Goal: Task Accomplishment & Management: Complete application form

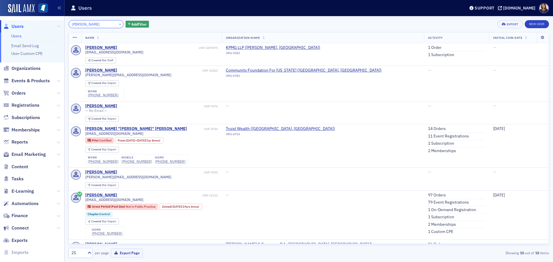
type input "theresa berg"
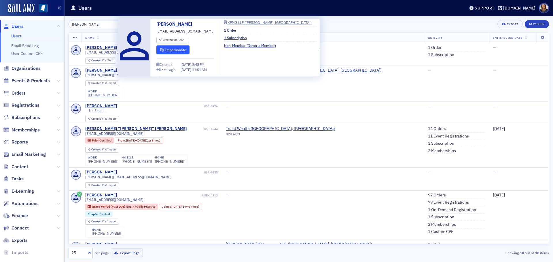
click at [185, 47] on button "Impersonate" at bounding box center [172, 49] width 33 height 9
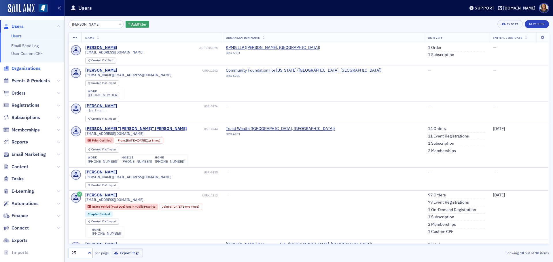
click at [28, 68] on span "Organizations" at bounding box center [26, 68] width 29 height 6
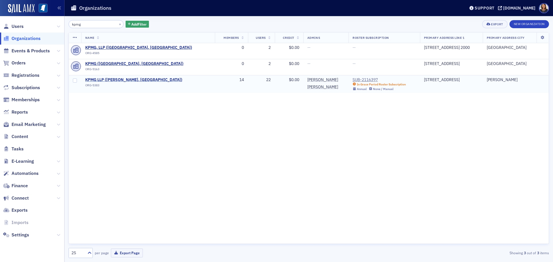
type input "kpmg"
click at [103, 79] on span "KPMG LLP (Jackson, MS)" at bounding box center [133, 79] width 97 height 5
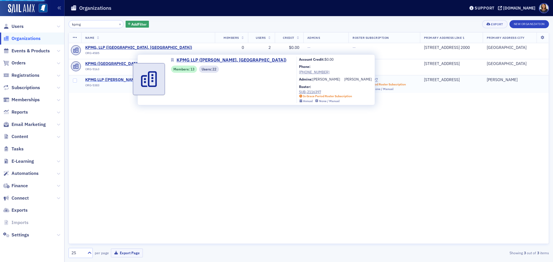
select select "US"
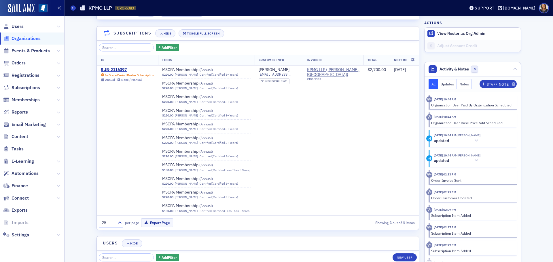
scroll to position [604, 0]
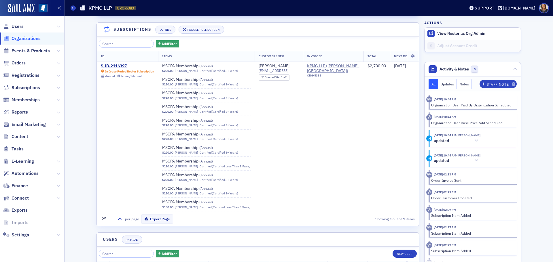
click at [288, 213] on div "25 per page Export Page Showing 1 out of 1 items" at bounding box center [258, 219] width 322 height 14
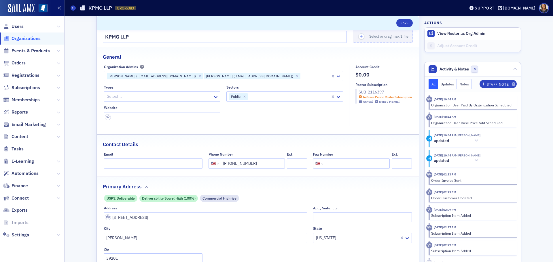
scroll to position [0, 0]
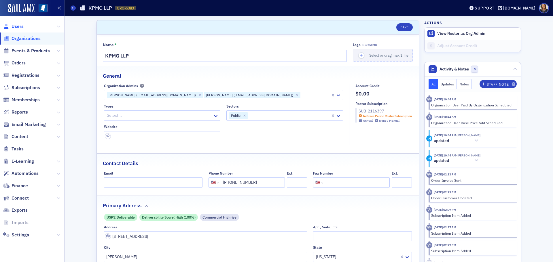
click at [18, 28] on span "Users" at bounding box center [18, 26] width 12 height 6
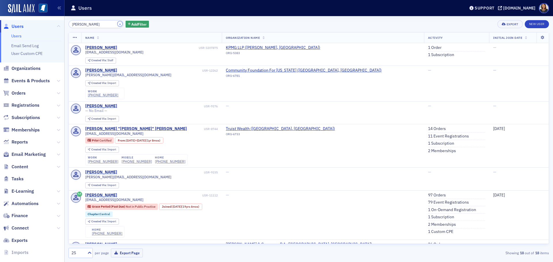
click at [117, 24] on button "×" at bounding box center [119, 23] width 5 height 5
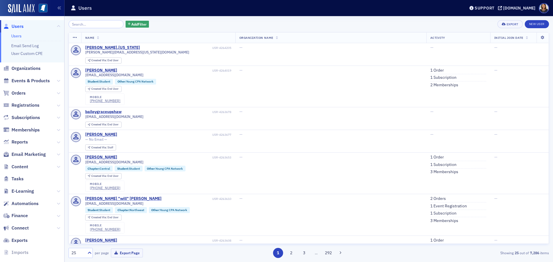
click at [99, 18] on div "Add Filter Export New User Name Organization Name Activity Initial Join Date ta…" at bounding box center [308, 139] width 480 height 246
click at [97, 22] on input "search" at bounding box center [95, 24] width 55 height 8
click at [22, 92] on span "Orders" at bounding box center [19, 93] width 14 height 6
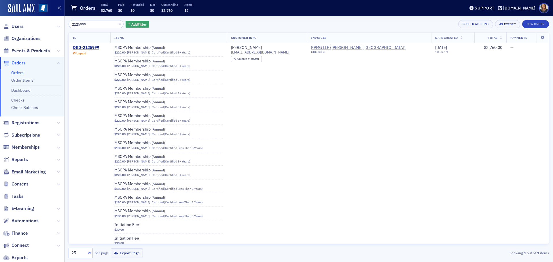
scroll to position [3, 0]
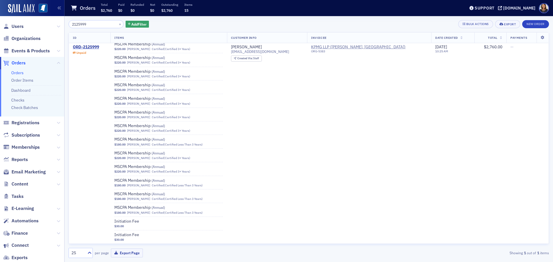
type input "2125999"
click at [31, 112] on ul "Orders Order Items Dashboard Checks Check Batches" at bounding box center [32, 92] width 64 height 47
click at [31, 109] on link "Check Batches" at bounding box center [24, 107] width 27 height 5
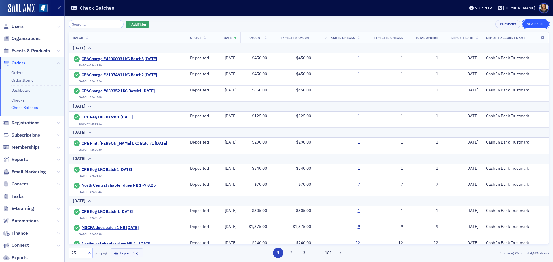
click at [535, 23] on button "New Batch" at bounding box center [535, 24] width 26 height 8
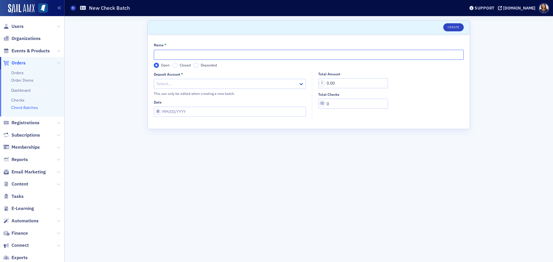
click at [175, 55] on input "Name *" at bounding box center [309, 55] width 310 height 10
type input "KPMG dues Pmt NG"
click at [191, 89] on div "Select…" at bounding box center [230, 84] width 152 height 10
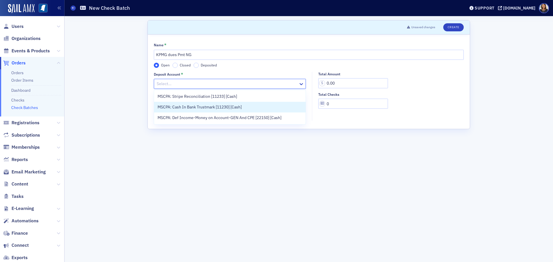
click at [196, 106] on span "MSCPA: Cash In Bank Trustmark [11230] [Cash]" at bounding box center [199, 107] width 84 height 6
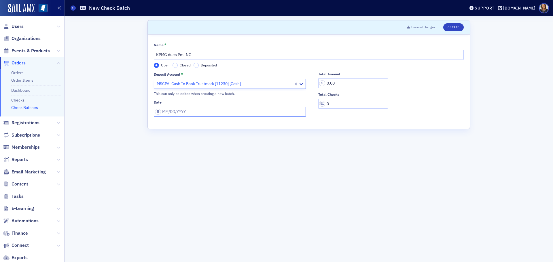
click at [197, 111] on input "Date" at bounding box center [230, 112] width 152 height 10
select select "8"
select select "2025"
click at [201, 161] on div "12" at bounding box center [200, 161] width 7 height 7
type input "09/12/2025"
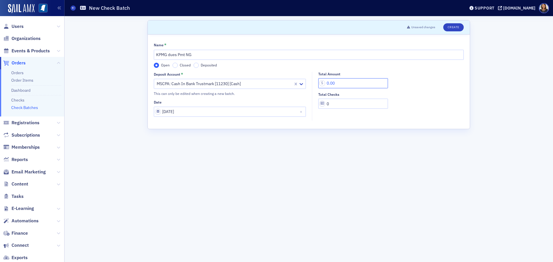
click at [348, 85] on input "0.00" at bounding box center [353, 83] width 70 height 10
type input "2,760.00"
click at [334, 105] on input "0" at bounding box center [353, 104] width 70 height 10
type input "1"
click at [452, 25] on button "Create" at bounding box center [453, 27] width 20 height 8
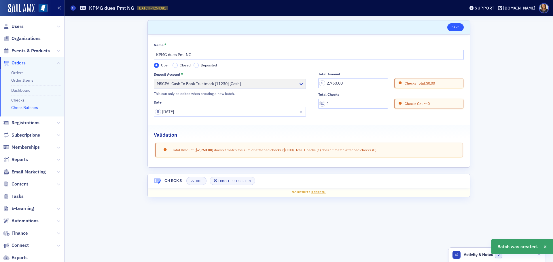
click at [456, 32] on header "Save" at bounding box center [309, 27] width 322 height 14
click at [454, 26] on button "Save" at bounding box center [455, 27] width 16 height 8
click at [19, 99] on link "Checks" at bounding box center [17, 100] width 13 height 5
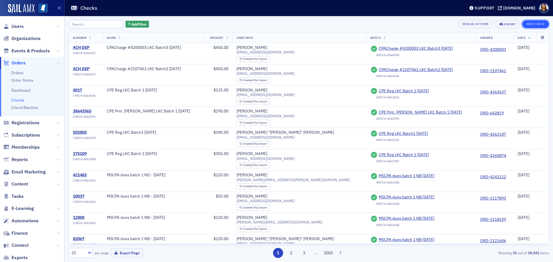
click at [534, 24] on button "New Check" at bounding box center [535, 24] width 27 height 8
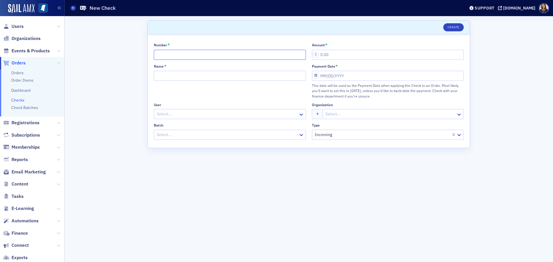
click at [220, 56] on input "Number *" at bounding box center [230, 55] width 152 height 10
type input "ACH DEP"
click at [204, 71] on input "Name *" at bounding box center [230, 76] width 152 height 10
type input "KPMG dues pmt"
click at [204, 113] on div at bounding box center [227, 114] width 142 height 7
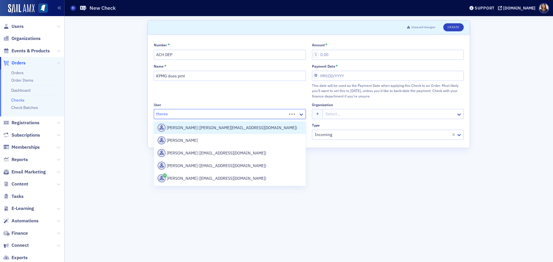
type input "theresa"
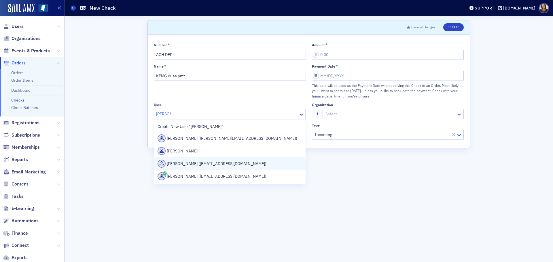
click at [199, 165] on div "Theresa Bergman (tbergman@kpmg.com)" at bounding box center [229, 164] width 144 height 8
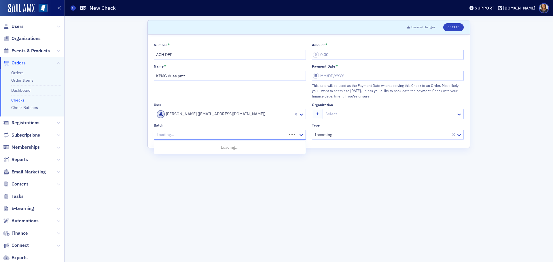
click at [218, 133] on div at bounding box center [221, 134] width 130 height 7
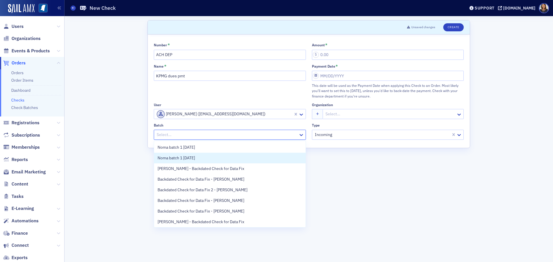
scroll to position [12, 0]
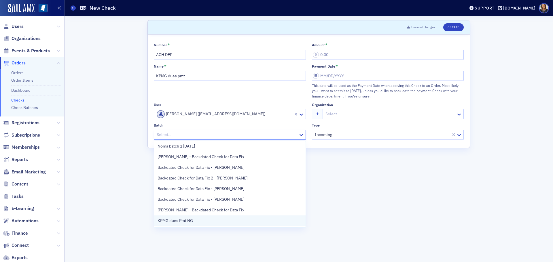
click at [172, 220] on span "KPMG dues Pmt NG" at bounding box center [174, 221] width 35 height 6
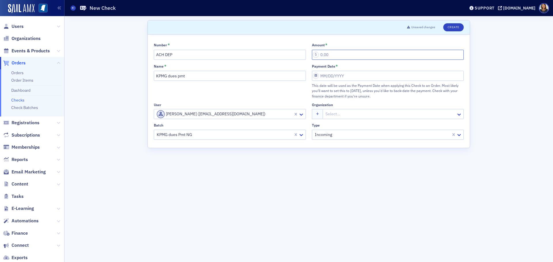
click at [338, 52] on input "Amount *" at bounding box center [388, 55] width 152 height 10
type input "2,760.00"
select select "8"
select select "2025"
click at [342, 72] on input "Payment Date *" at bounding box center [388, 76] width 152 height 10
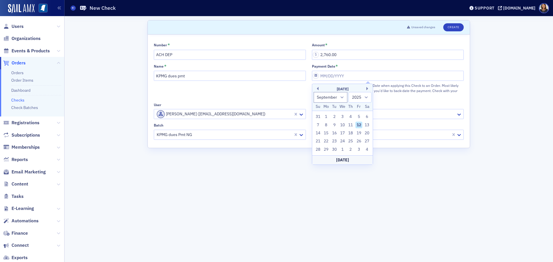
click at [359, 125] on div "12" at bounding box center [358, 125] width 7 height 7
type input "09/12/2025"
click at [378, 112] on div at bounding box center [390, 114] width 131 height 7
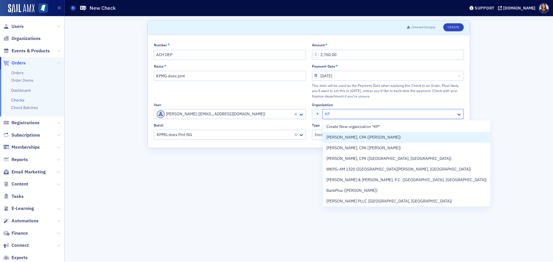
type input "KPM"
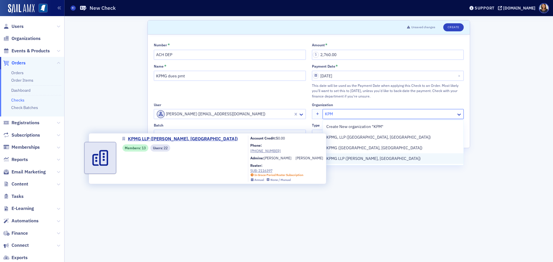
click at [360, 159] on span "KPMG LLP (Jackson, MS)" at bounding box center [373, 159] width 94 height 6
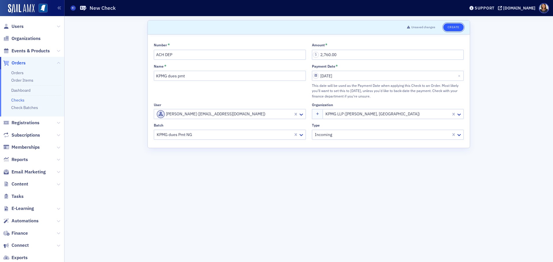
click at [456, 28] on button "Create" at bounding box center [453, 27] width 20 height 8
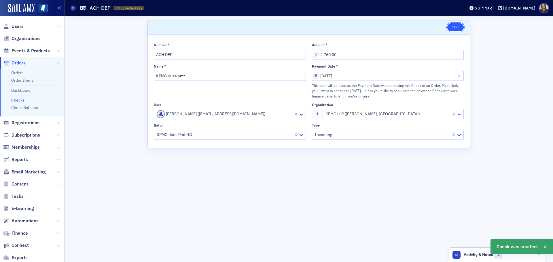
click at [452, 25] on button "Save" at bounding box center [455, 27] width 16 height 8
click at [19, 27] on span "Users" at bounding box center [18, 26] width 12 height 6
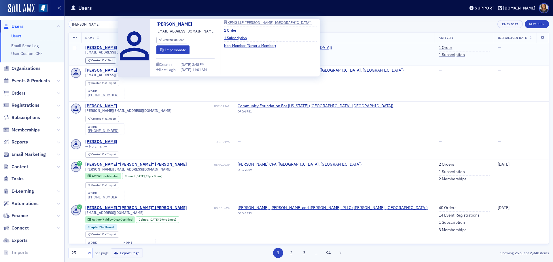
type input "theresa b"
click at [106, 49] on div "Theresa Bergman" at bounding box center [101, 47] width 32 height 5
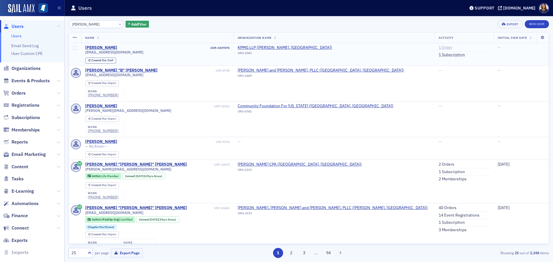
click at [438, 47] on link "1 Order" at bounding box center [445, 47] width 14 height 5
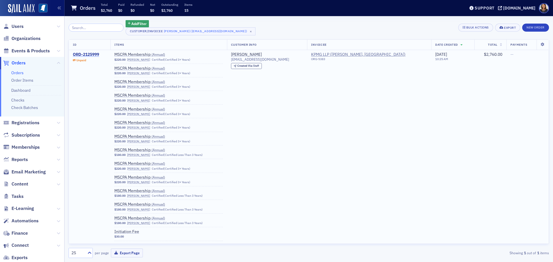
click at [96, 53] on div "ORD-2125999" at bounding box center [86, 54] width 26 height 5
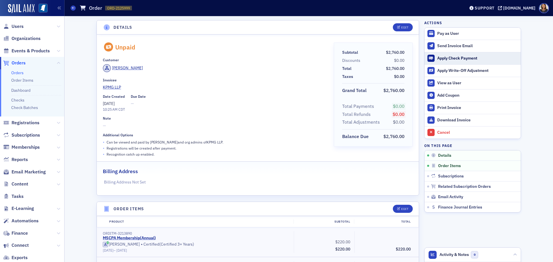
click at [450, 56] on div "Apply Check Payment" at bounding box center [477, 58] width 81 height 5
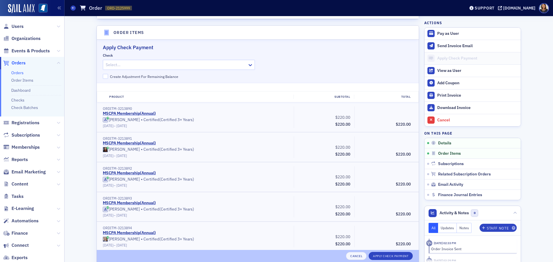
scroll to position [183, 0]
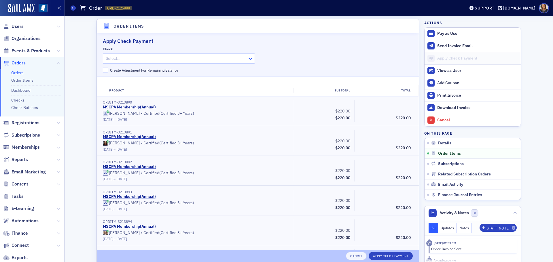
click at [248, 59] on icon at bounding box center [249, 59] width 3 height 2
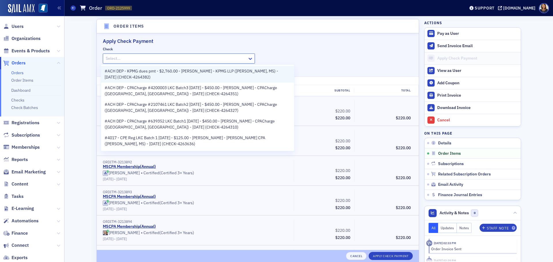
click at [211, 71] on span "#ACH DEP - KPMG dues pmt - $2,760.00 - Theresa Bergman - KPMG LLP (Jackson, MS)…" at bounding box center [197, 74] width 186 height 12
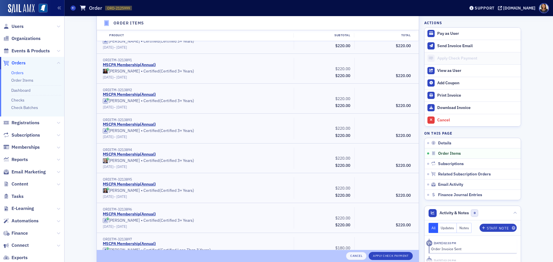
scroll to position [306, 0]
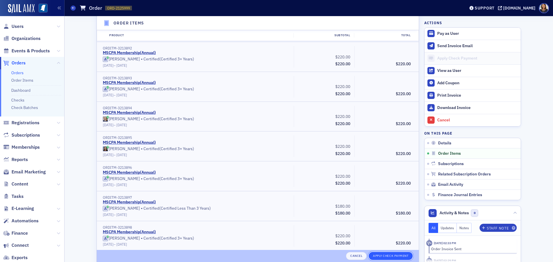
click at [388, 255] on button "Apply Check Payment" at bounding box center [390, 256] width 44 height 8
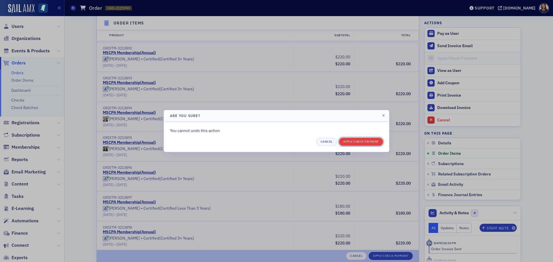
click at [359, 141] on button "Apply Check Payment" at bounding box center [361, 142] width 44 height 8
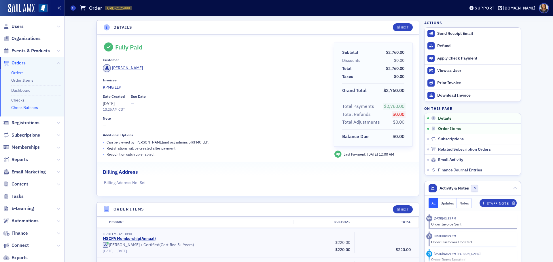
click at [24, 107] on link "Check Batches" at bounding box center [24, 107] width 27 height 5
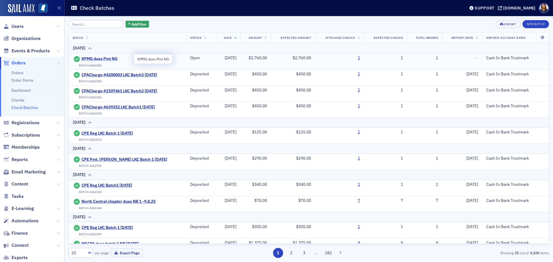
click at [101, 58] on span "KPMG dues Pmt NG" at bounding box center [107, 58] width 52 height 5
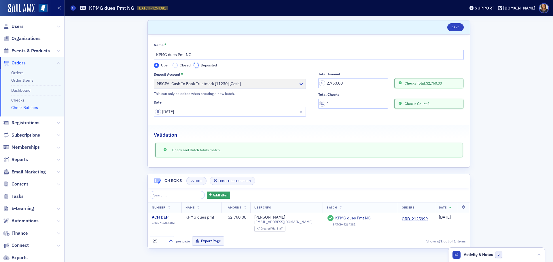
click at [197, 65] on input "Deposited" at bounding box center [195, 65] width 5 height 5
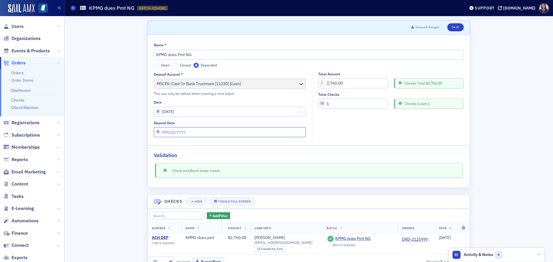
select select "8"
select select "2025"
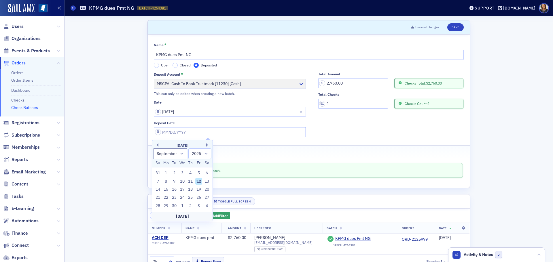
click at [188, 132] on input "Deposit Date" at bounding box center [230, 132] width 152 height 10
click at [181, 154] on select "January February March April May June July August September October November De…" at bounding box center [170, 154] width 34 height 11
select select "7"
click at [153, 149] on select "January February March April May June July August September October November De…" at bounding box center [170, 154] width 34 height 11
click at [190, 189] on div "14" at bounding box center [190, 189] width 7 height 7
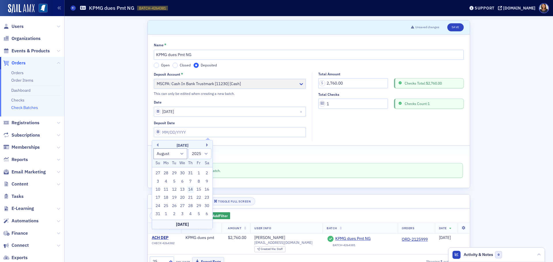
type input "08/14/2025"
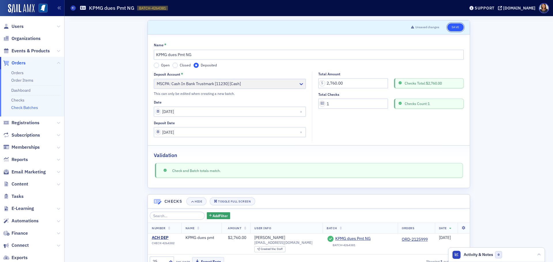
click at [449, 28] on button "Save" at bounding box center [455, 27] width 16 height 8
click at [453, 26] on button "Save" at bounding box center [455, 27] width 16 height 8
click at [455, 26] on button "Save" at bounding box center [455, 27] width 16 height 8
click at [14, 100] on link "Checks" at bounding box center [17, 100] width 13 height 5
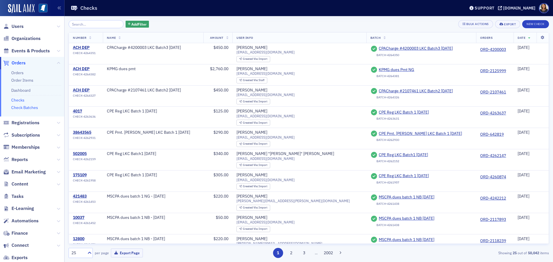
click at [21, 109] on link "Check Batches" at bounding box center [24, 107] width 27 height 5
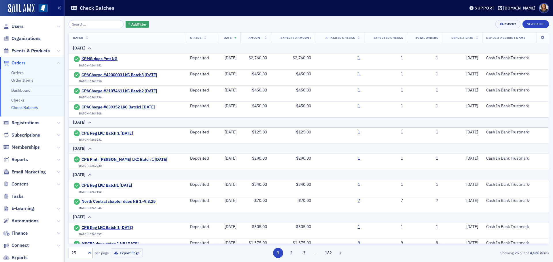
click at [19, 30] on span "Users" at bounding box center [32, 26] width 64 height 12
click at [18, 27] on span "Users" at bounding box center [18, 26] width 12 height 6
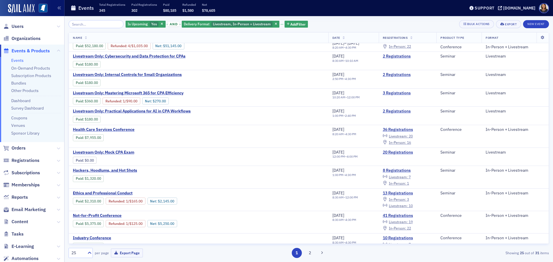
scroll to position [15, 0]
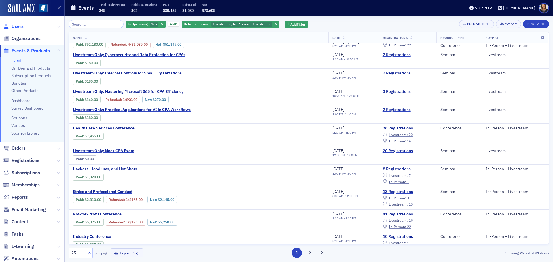
click at [13, 26] on span "Users" at bounding box center [18, 26] width 12 height 6
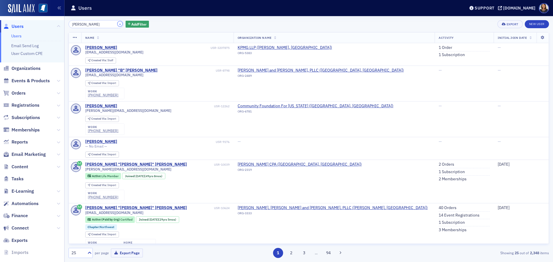
click at [117, 23] on button "×" at bounding box center [119, 23] width 5 height 5
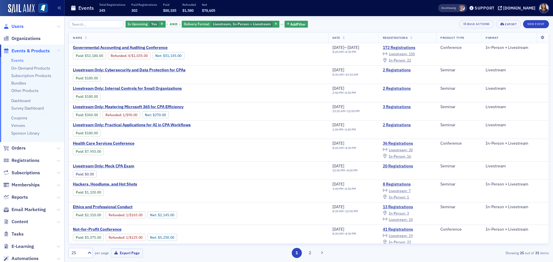
click at [12, 28] on span "Users" at bounding box center [18, 26] width 12 height 6
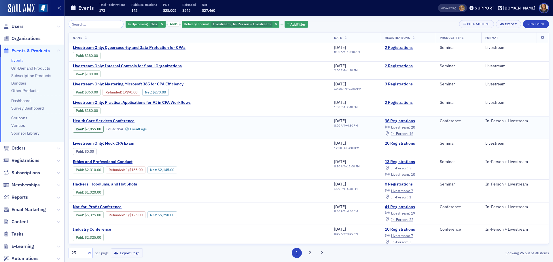
click at [403, 132] on span "In-Person :" at bounding box center [399, 133] width 17 height 5
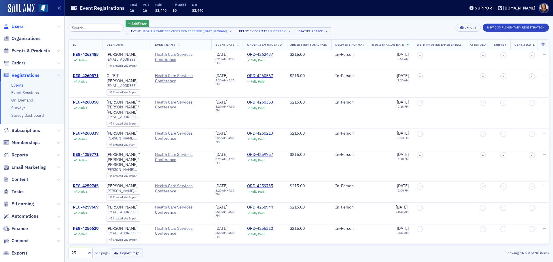
click at [21, 26] on span "Users" at bounding box center [18, 26] width 12 height 6
